Goal: Use online tool/utility: Utilize a website feature to perform a specific function

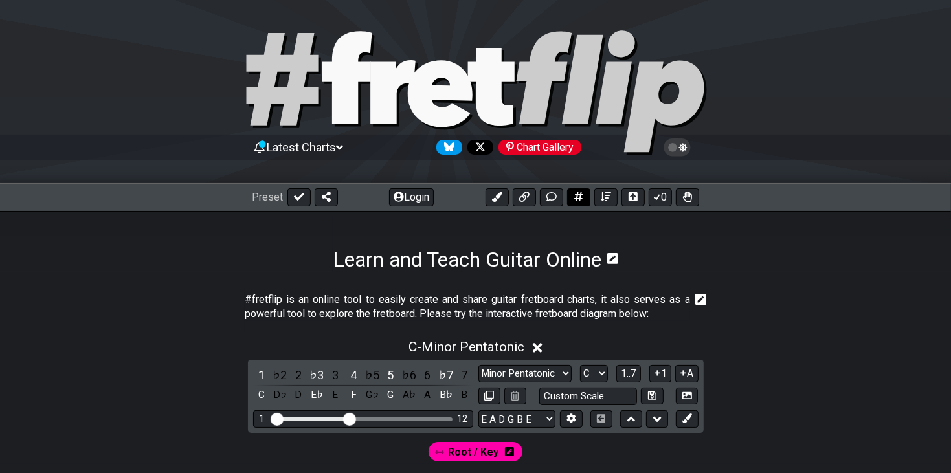
click at [576, 201] on icon at bounding box center [578, 196] width 9 height 9
select select "A"
select select "New Scale"
select select "C"
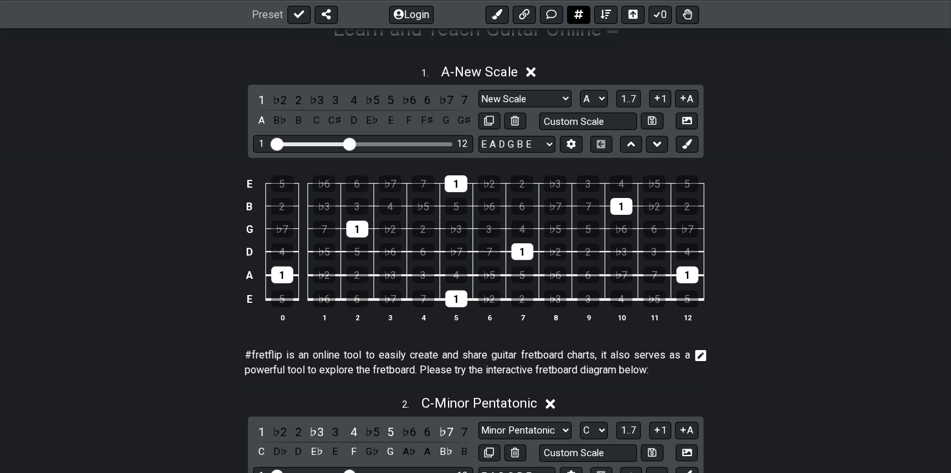
scroll to position [233, 0]
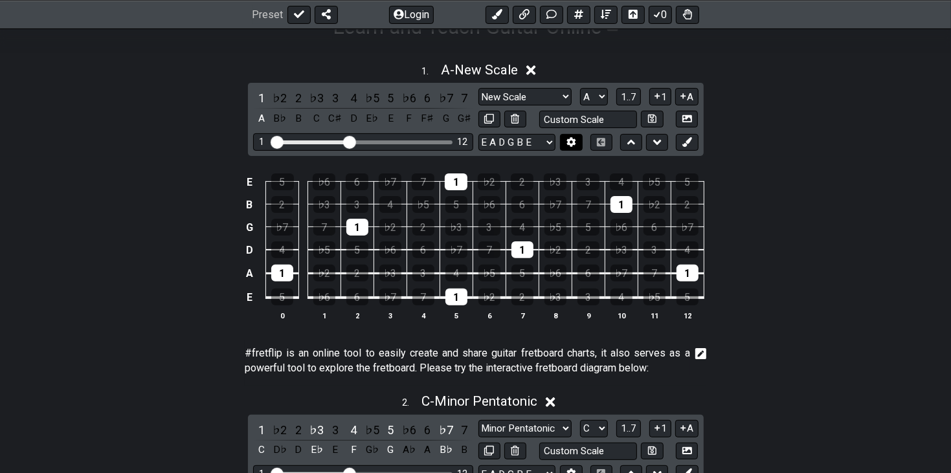
click at [570, 144] on icon at bounding box center [571, 142] width 9 height 10
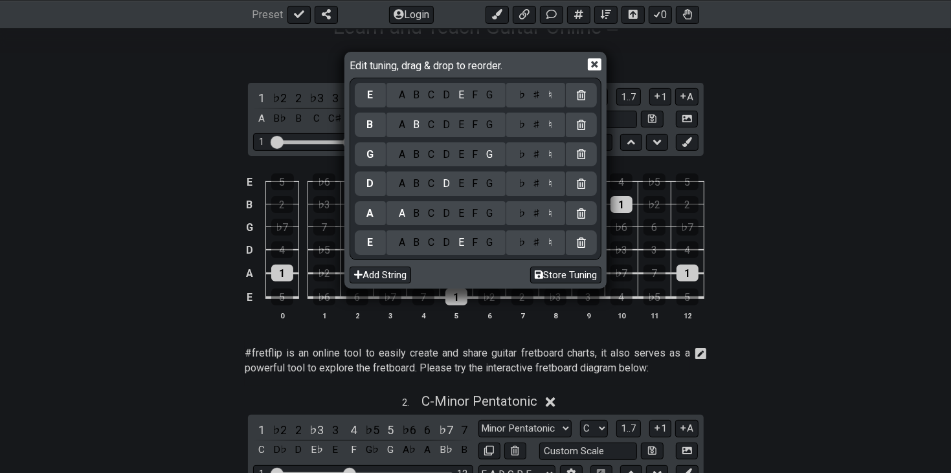
click at [444, 245] on div "D" at bounding box center [447, 243] width 16 height 14
click at [455, 175] on div "A B C D E F G" at bounding box center [446, 184] width 119 height 25
click at [456, 181] on div "E" at bounding box center [461, 184] width 14 height 14
click at [398, 151] on div "A" at bounding box center [401, 155] width 15 height 14
click at [425, 131] on div "C" at bounding box center [431, 125] width 15 height 14
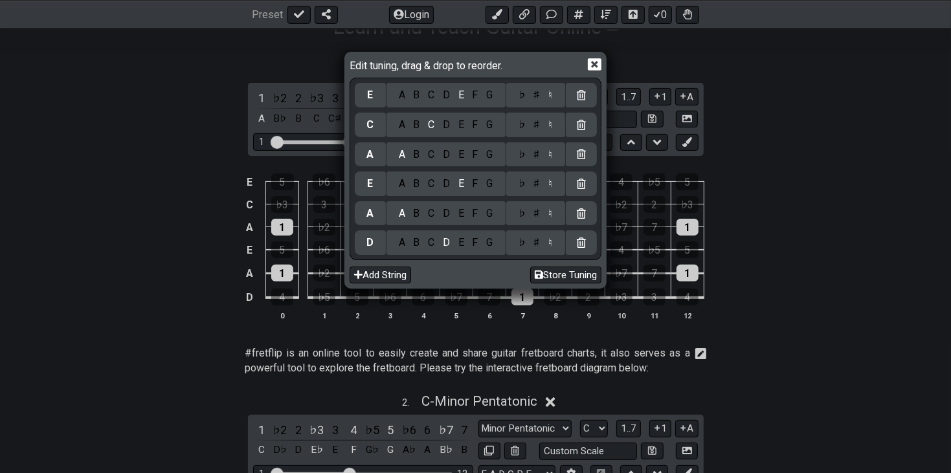
click at [536, 126] on div "♯" at bounding box center [537, 125] width 16 height 14
click at [569, 273] on button "Store Tuning" at bounding box center [565, 275] width 71 height 17
click at [597, 69] on icon at bounding box center [595, 64] width 14 height 12
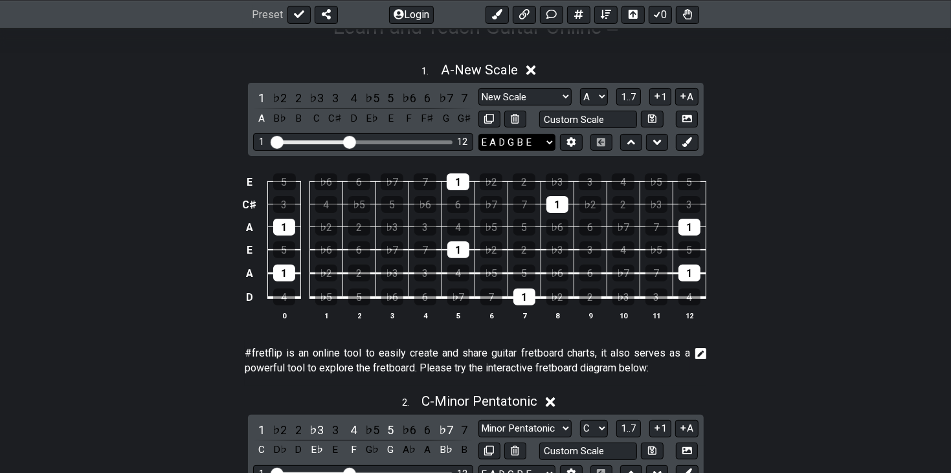
click at [533, 141] on select "E A D G B E D A E A C♯ E E A D G B E B E A D F♯ B A D G C E A D A D G B E E♭ A♭…" at bounding box center [517, 142] width 77 height 17
select select "D A E A C# E"
click at [479, 134] on select "E A D G B E D A E A C♯ E E A D G B E B E A D F♯ B A D G C E A D A D G B E E♭ A♭…" at bounding box center [517, 142] width 77 height 17
click at [757, 202] on div "E 5 ♭6 6 ♭7 7 1 ♭2 2 ♭3 3 4 ♭5 5 C♯ 3 4 ♭5 5 ♭6 6 ♭7 7 1 ♭2 2 ♭3 3 A 1 ♭2 2 ♭3 …" at bounding box center [475, 248] width 951 height 182
click at [296, 120] on div "B" at bounding box center [298, 118] width 17 height 17
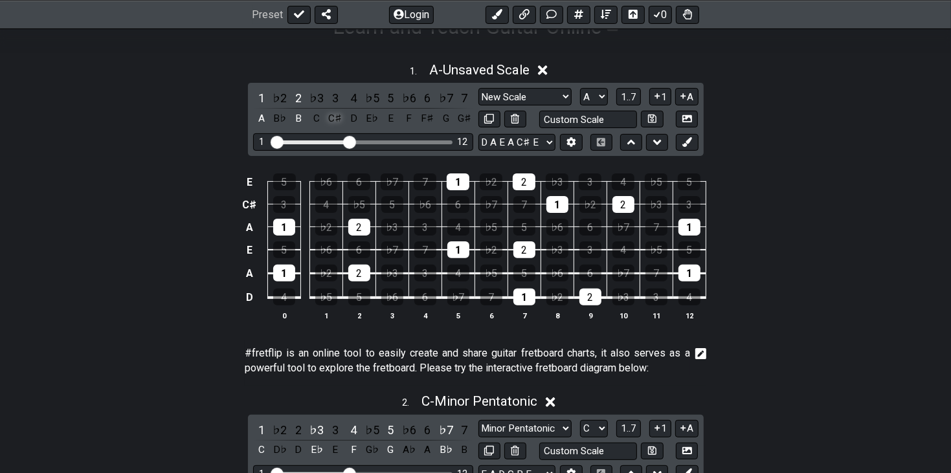
click at [339, 119] on div "C♯" at bounding box center [335, 118] width 17 height 17
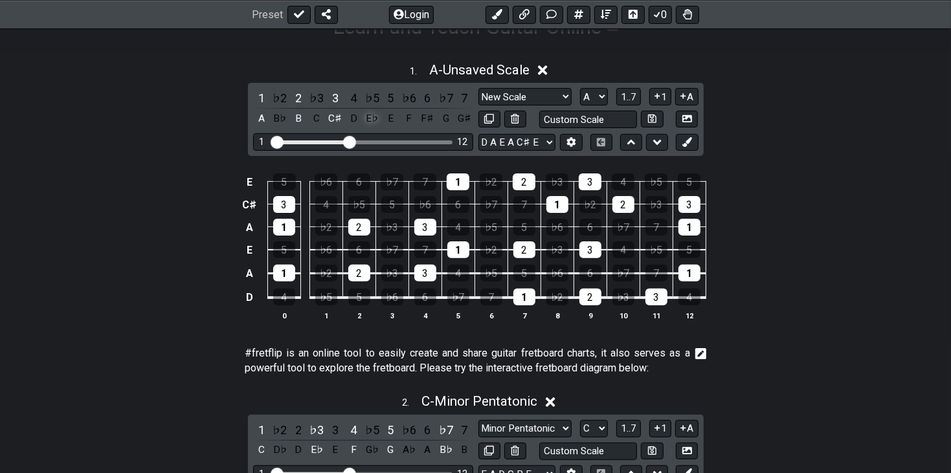
click at [366, 119] on div "E♭" at bounding box center [372, 118] width 17 height 17
click at [376, 119] on div "E♭" at bounding box center [372, 118] width 17 height 17
click at [366, 119] on div "D♯" at bounding box center [372, 118] width 17 height 17
click at [356, 119] on div "D" at bounding box center [353, 118] width 17 height 17
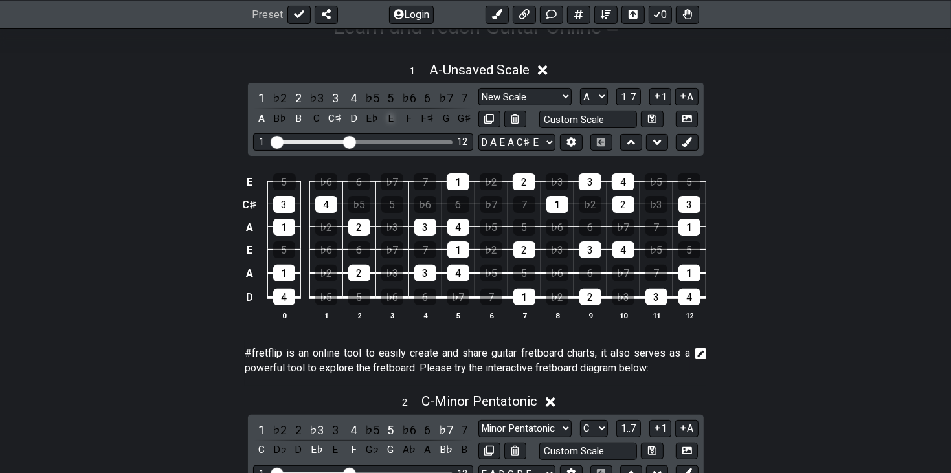
click at [389, 121] on div "E" at bounding box center [390, 118] width 17 height 17
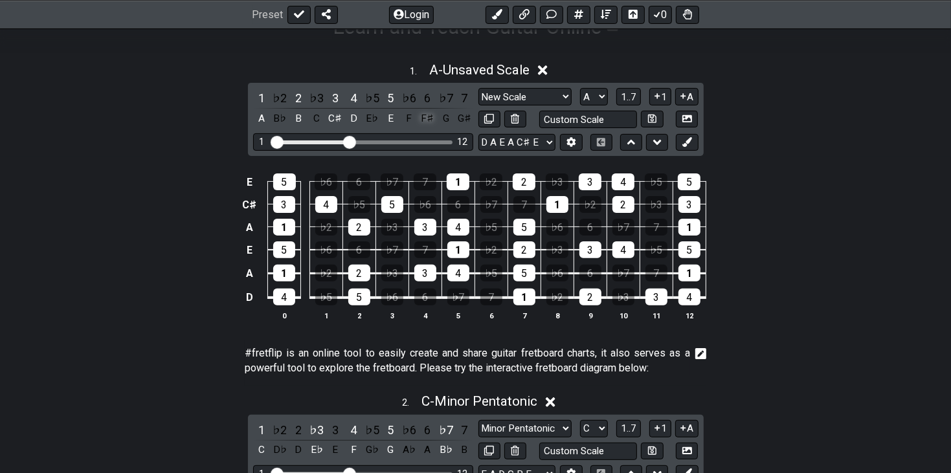
click at [426, 122] on div "F♯" at bounding box center [427, 118] width 17 height 17
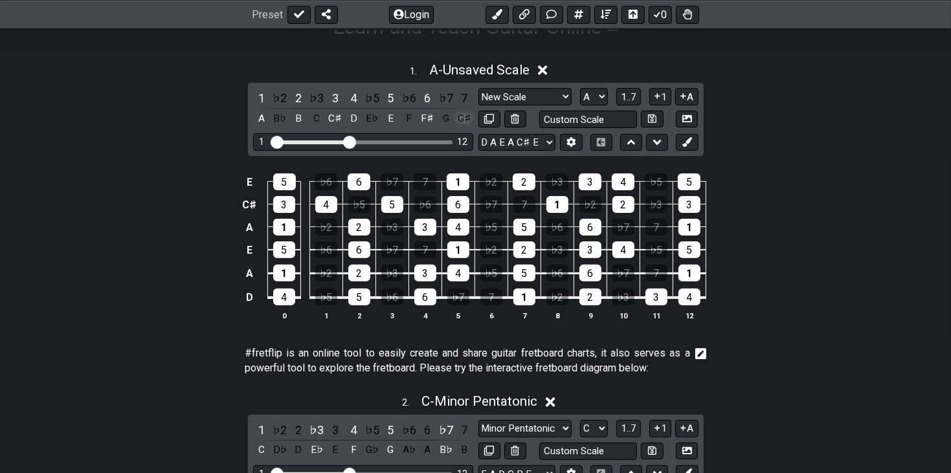
click at [460, 124] on div "G♯" at bounding box center [464, 118] width 17 height 17
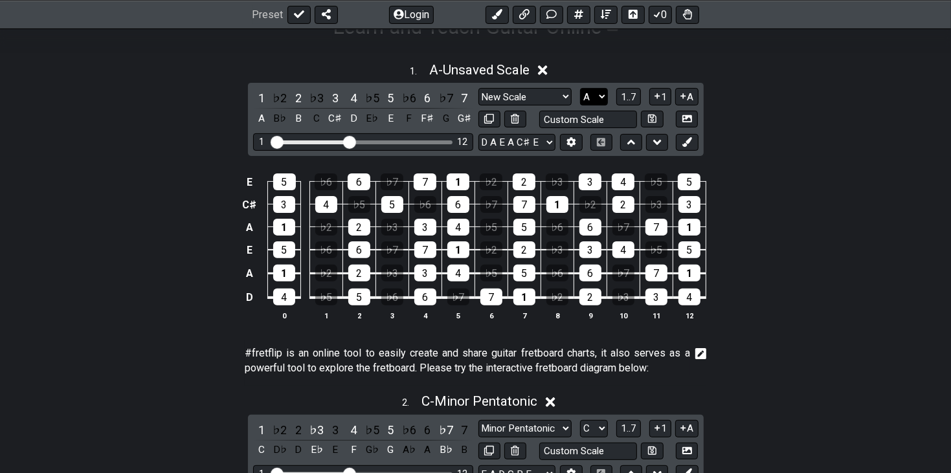
click at [596, 98] on select "A♭ A A♯ B♭ B C C♯ D♭ D D♯ E♭ E F F♯ G♭ G G♯" at bounding box center [594, 96] width 28 height 17
click at [581, 88] on select "A♭ A A♯ B♭ B C C♯ D♭ D D♯ E♭ E F F♯ G♭ G G♯" at bounding box center [594, 96] width 28 height 17
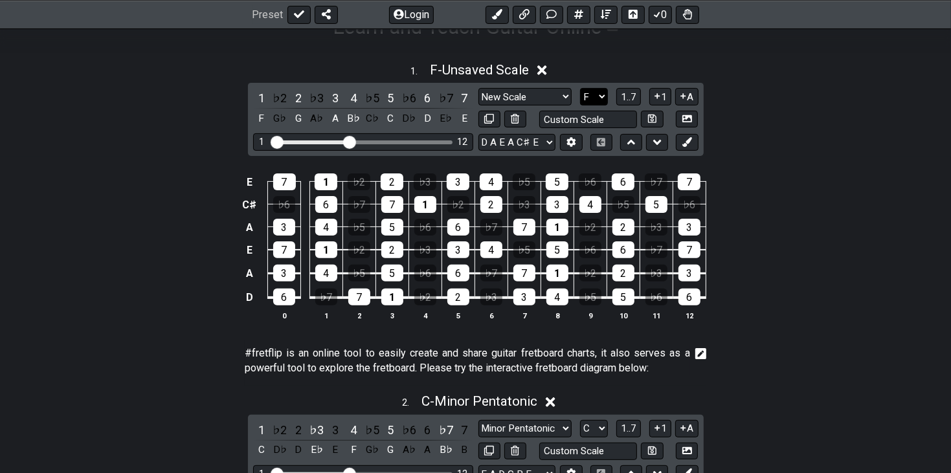
click at [585, 100] on select "A♭ A A♯ B♭ B C C♯ D♭ D D♯ E♭ E F F♯ G♭ G G♯" at bounding box center [594, 96] width 28 height 17
click at [581, 88] on select "A♭ A A♯ B♭ B C C♯ D♭ D D♯ E♭ E F F♯ G♭ G G♯" at bounding box center [594, 96] width 28 height 17
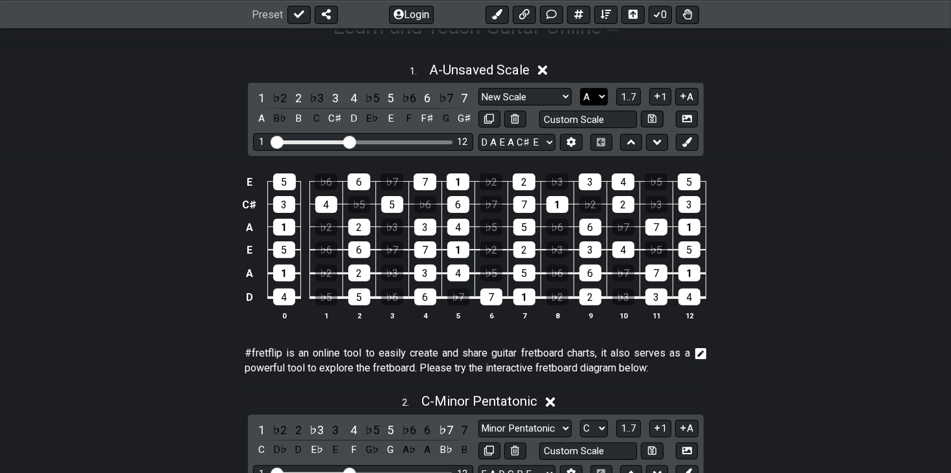
click at [592, 96] on select "A♭ A A♯ B♭ B C C♯ D♭ D D♯ E♭ E F F♯ G♭ G G♯" at bounding box center [594, 96] width 28 height 17
click at [581, 88] on select "A♭ A A♯ B♭ B C C♯ D♭ D D♯ E♭ E F F♯ G♭ G G♯" at bounding box center [594, 96] width 28 height 17
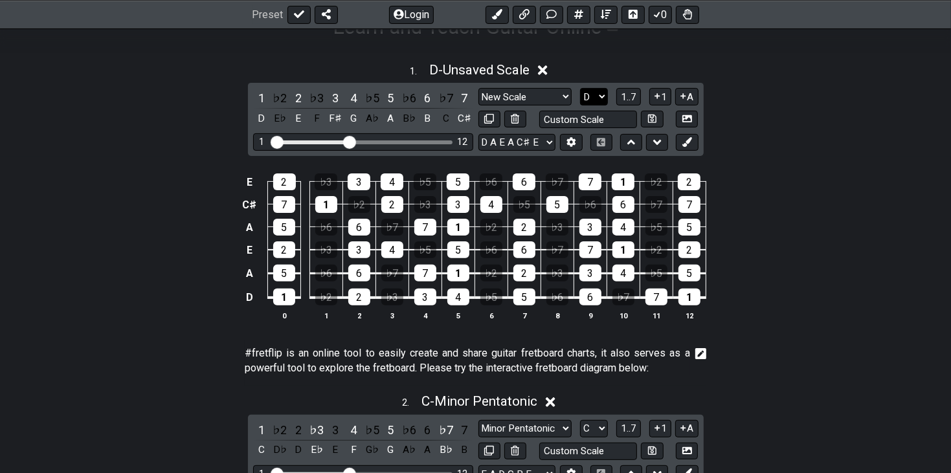
click at [592, 98] on select "A♭ A A♯ B♭ B C C♯ D♭ D D♯ E♭ E F F♯ G♭ G G♯" at bounding box center [594, 96] width 28 height 17
click at [581, 88] on select "A♭ A A♯ B♭ B C C♯ D♭ D D♯ E♭ E F F♯ G♭ G G♯" at bounding box center [594, 96] width 28 height 17
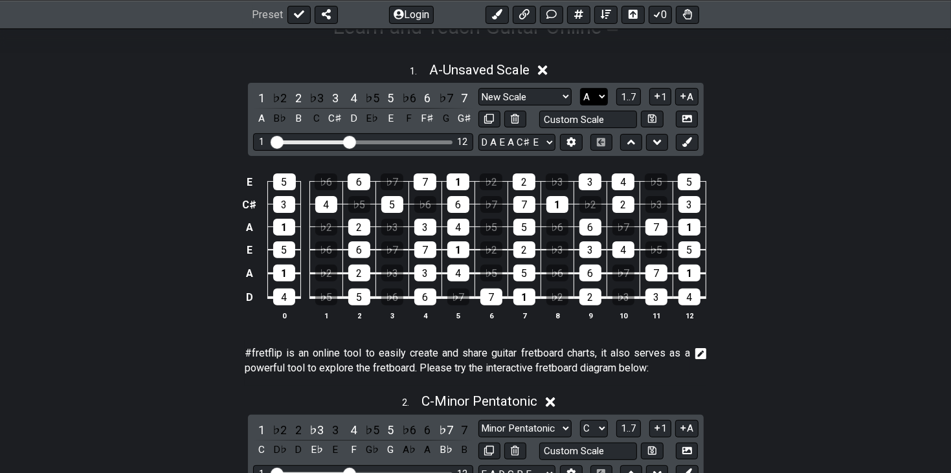
click at [589, 102] on select "A♭ A A♯ B♭ B C C♯ D♭ D D♯ E♭ E F F♯ G♭ G G♯" at bounding box center [594, 96] width 28 height 17
select select "F"
click at [581, 88] on select "A♭ A A♯ B♭ B C C♯ D♭ D D♯ E♭ E F F♯ G♭ G G♯" at bounding box center [594, 96] width 28 height 17
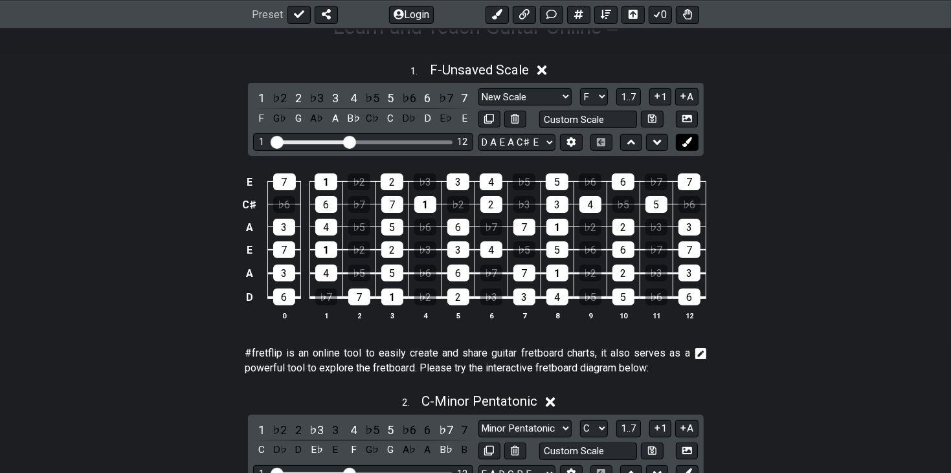
click at [683, 137] on icon at bounding box center [687, 142] width 10 height 10
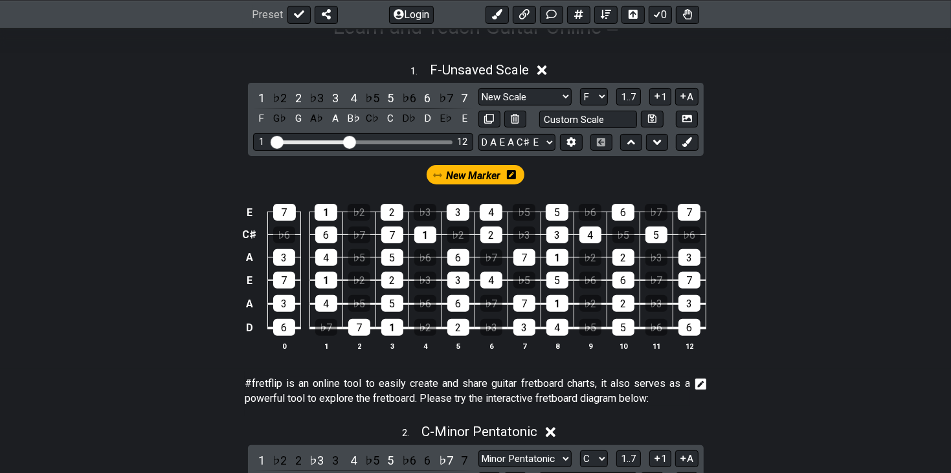
click at [510, 176] on icon at bounding box center [511, 175] width 9 height 10
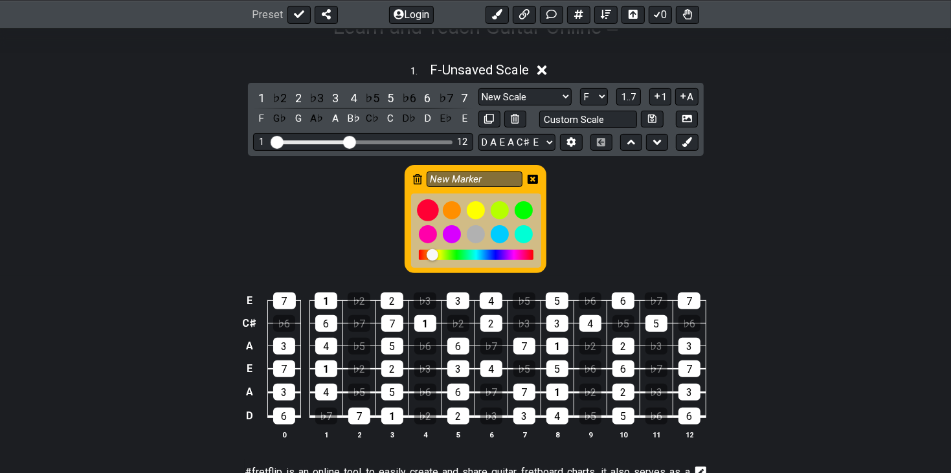
click at [425, 203] on div at bounding box center [428, 210] width 22 height 22
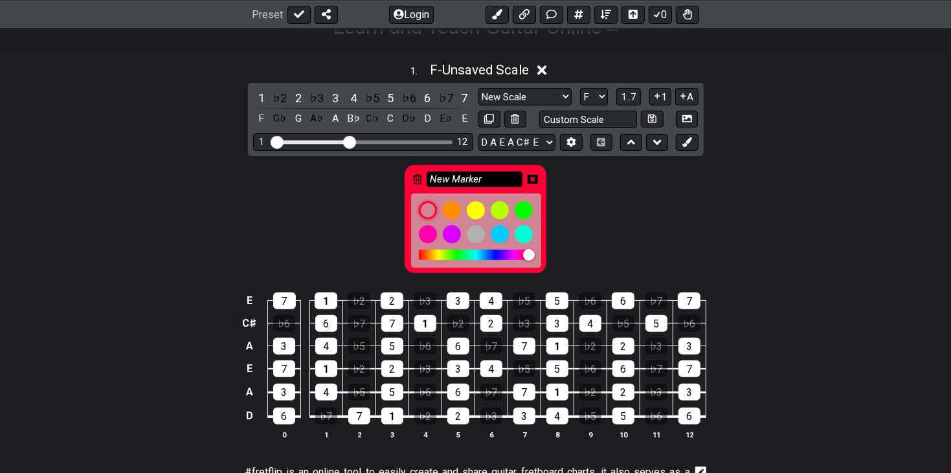
click at [480, 181] on input "New Marker" at bounding box center [475, 180] width 96 height 16
type input "B"
click at [534, 183] on icon at bounding box center [533, 179] width 10 height 10
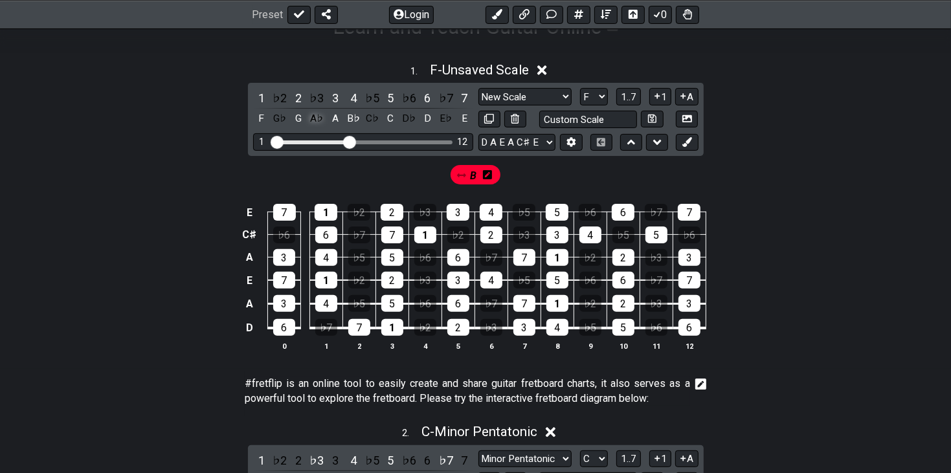
click at [319, 115] on div "A♭" at bounding box center [316, 118] width 17 height 17
click at [440, 124] on div "E♭" at bounding box center [446, 118] width 17 height 17
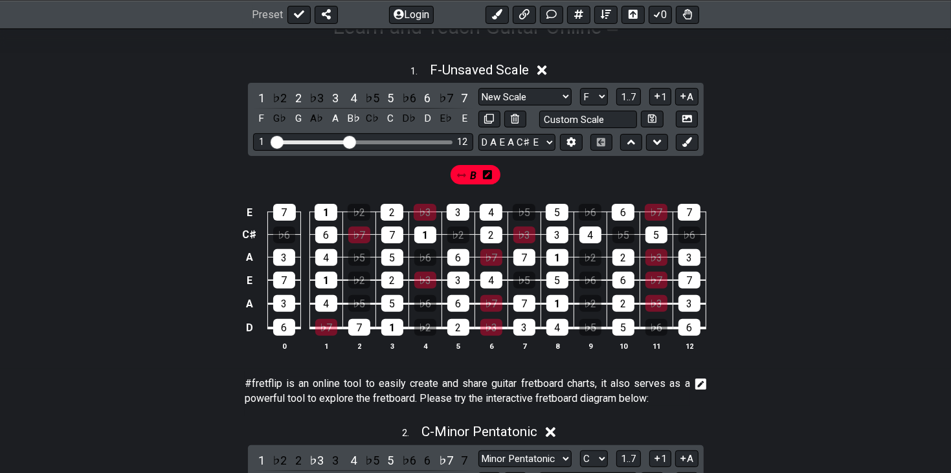
click at [490, 177] on icon at bounding box center [487, 174] width 9 height 9
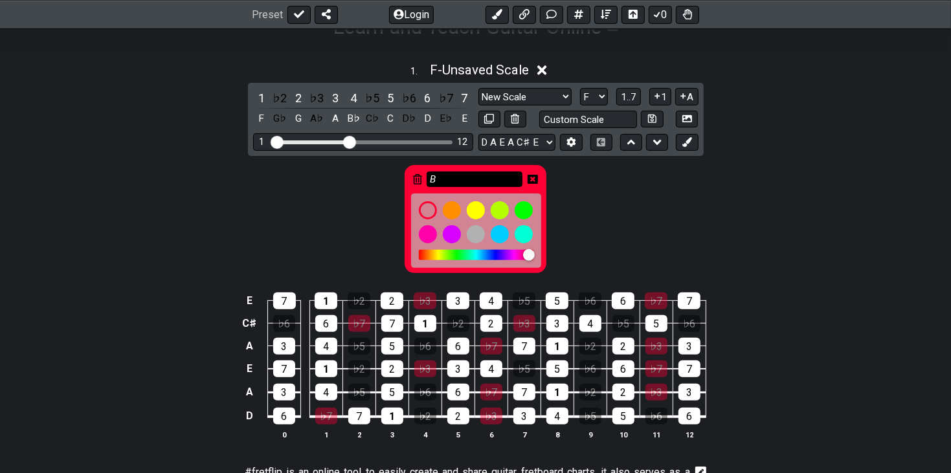
click at [486, 178] on input "B" at bounding box center [475, 180] width 96 height 16
type input "b3"
click at [521, 209] on div at bounding box center [524, 210] width 22 height 22
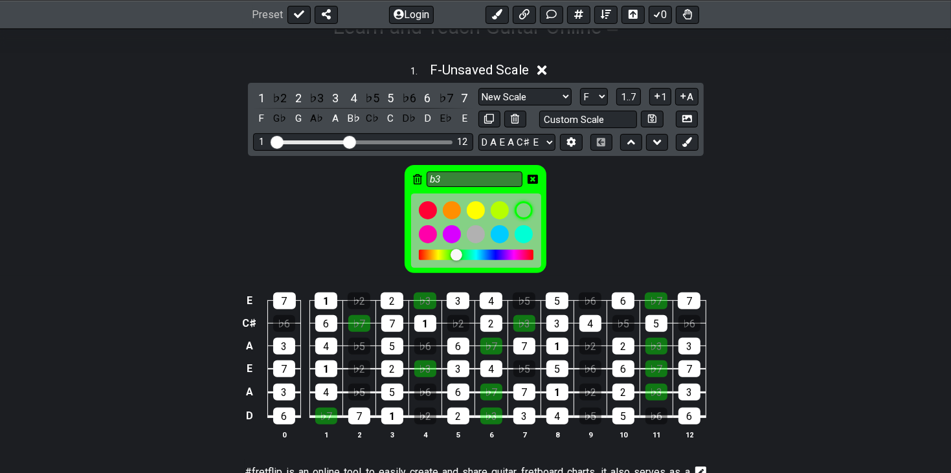
click at [534, 178] on icon at bounding box center [533, 179] width 10 height 10
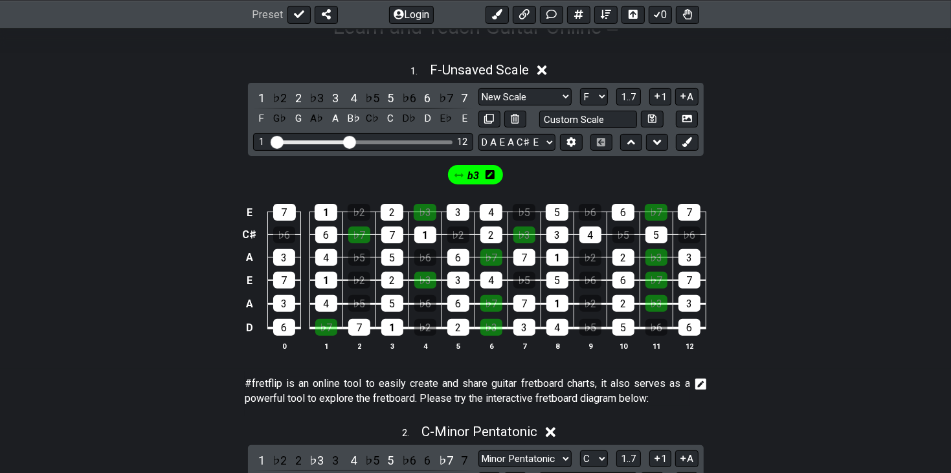
click at [466, 168] on div "b3" at bounding box center [475, 174] width 55 height 19
click at [445, 118] on div "E♭" at bounding box center [446, 118] width 17 height 17
click at [688, 144] on icon at bounding box center [687, 142] width 10 height 10
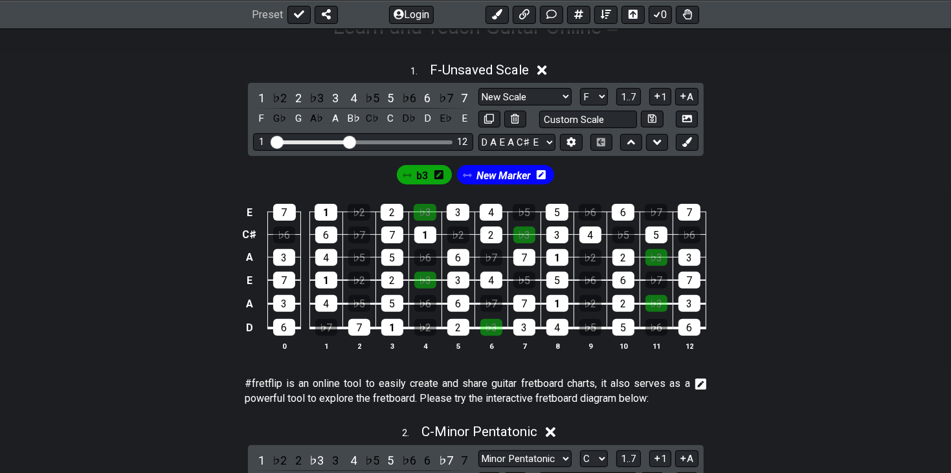
click at [541, 172] on icon at bounding box center [541, 174] width 9 height 9
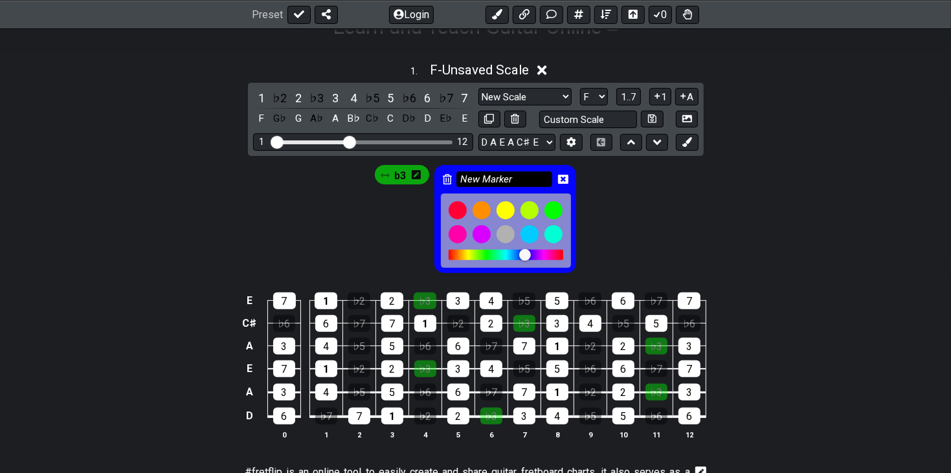
click at [532, 176] on input "New Marker" at bounding box center [504, 180] width 96 height 16
type input "b7"
click at [455, 212] on div at bounding box center [458, 210] width 22 height 22
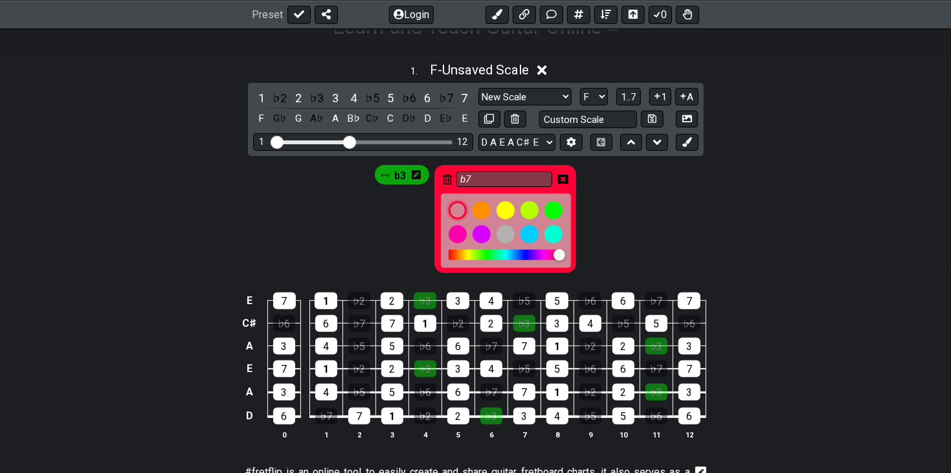
click at [563, 180] on icon at bounding box center [563, 179] width 10 height 9
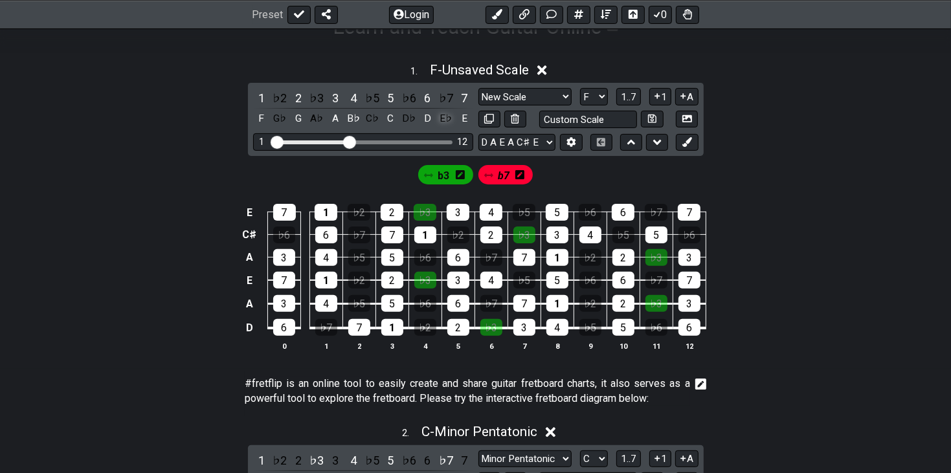
click at [445, 118] on div "E♭" at bounding box center [446, 118] width 17 height 17
click at [495, 170] on div "b7" at bounding box center [506, 174] width 55 height 19
click at [504, 176] on span "b7" at bounding box center [504, 175] width 12 height 19
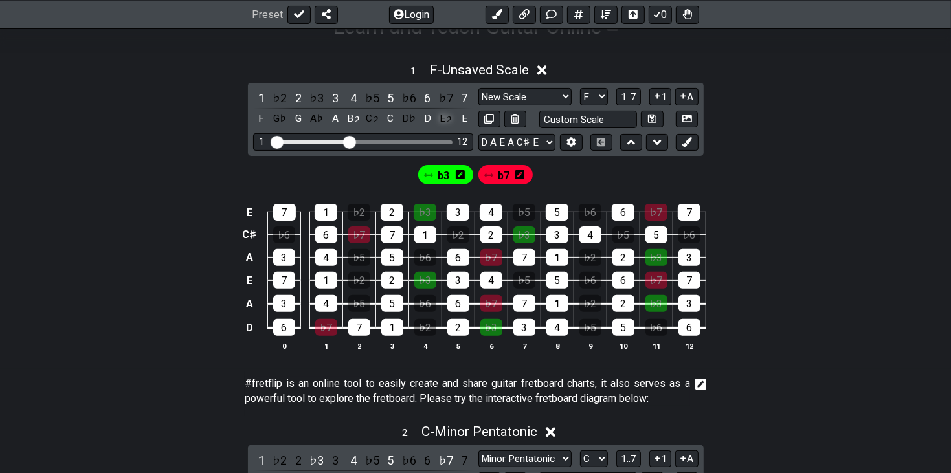
click at [444, 117] on div "E♭" at bounding box center [446, 118] width 17 height 17
click at [459, 119] on div "E" at bounding box center [464, 118] width 17 height 17
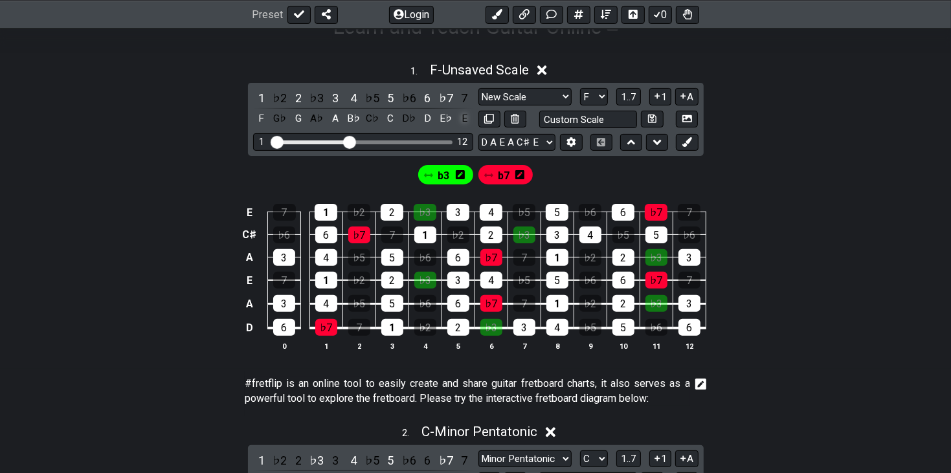
click at [459, 119] on div "E" at bounding box center [464, 118] width 17 height 17
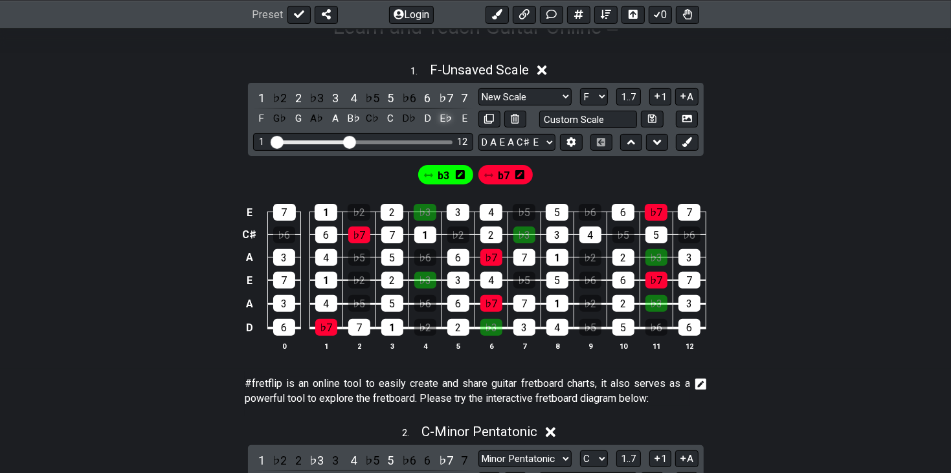
click at [445, 117] on div "E♭" at bounding box center [446, 118] width 17 height 17
click at [457, 170] on icon at bounding box center [460, 174] width 9 height 9
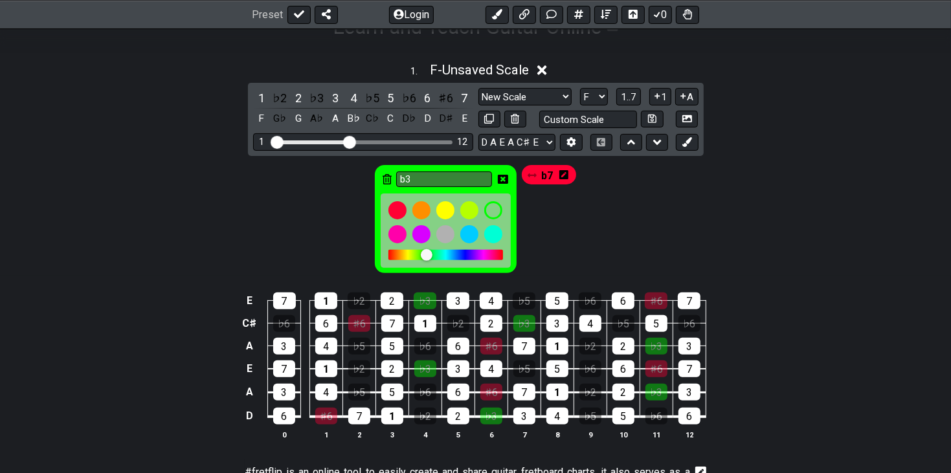
click at [390, 178] on icon at bounding box center [387, 179] width 9 height 10
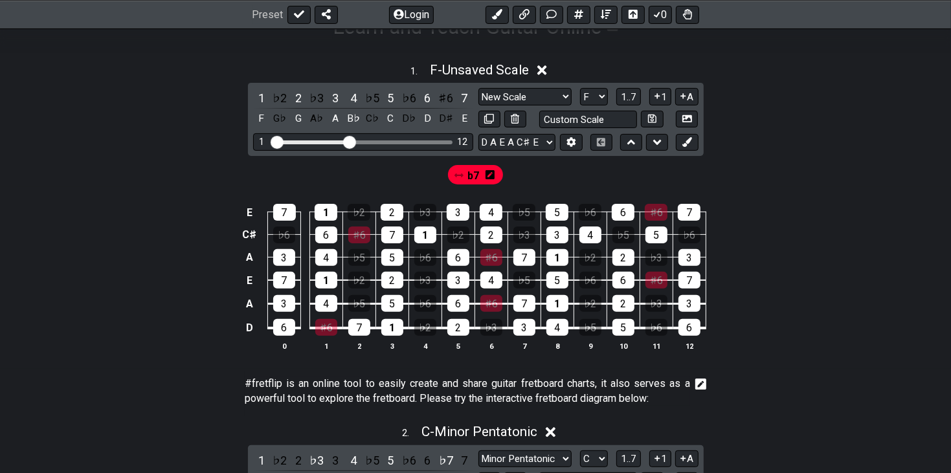
click at [488, 174] on icon at bounding box center [490, 175] width 9 height 10
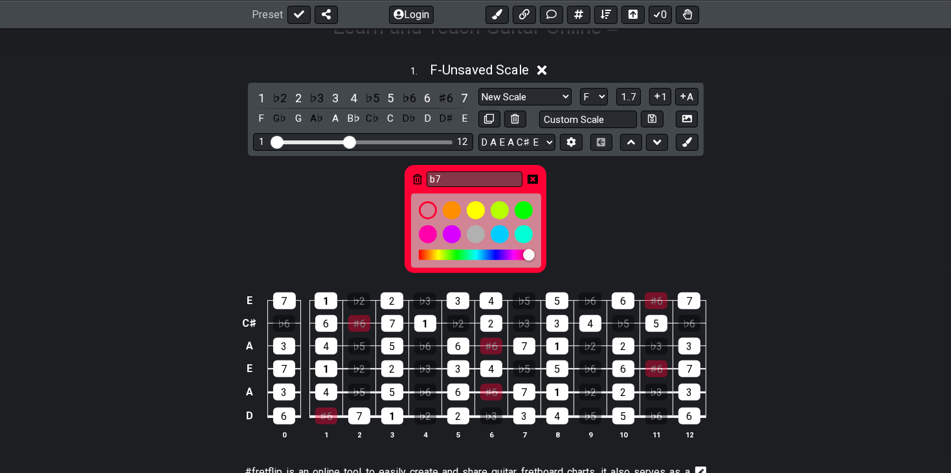
click at [414, 182] on icon at bounding box center [417, 179] width 9 height 10
